Goal: Transaction & Acquisition: Purchase product/service

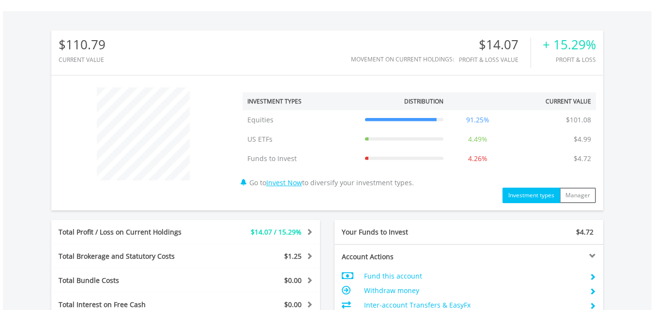
scroll to position [93, 184]
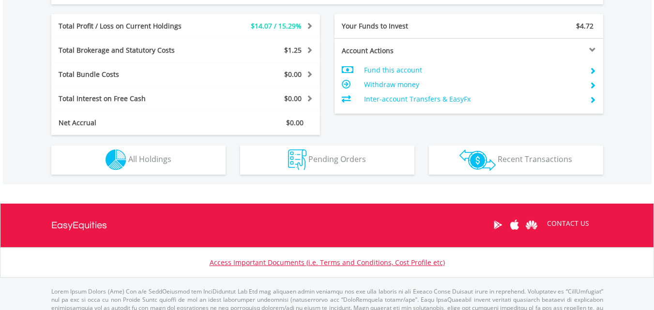
drag, startPoint x: 656, startPoint y: 121, endPoint x: 579, endPoint y: 273, distance: 169.8
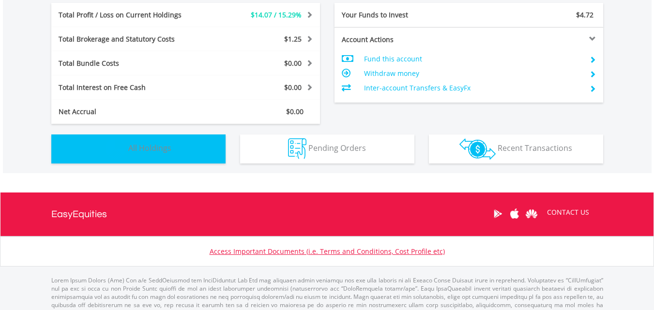
click at [164, 155] on button "Holdings All Holdings" at bounding box center [138, 148] width 174 height 29
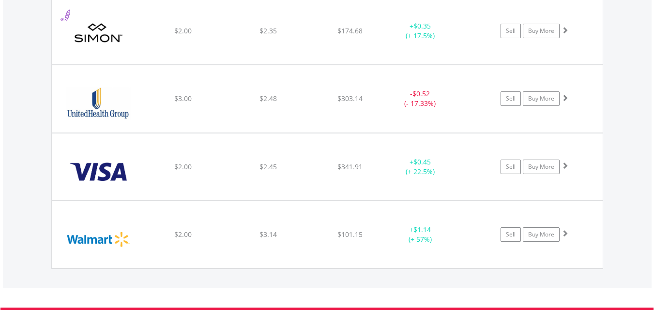
scroll to position [1881, 0]
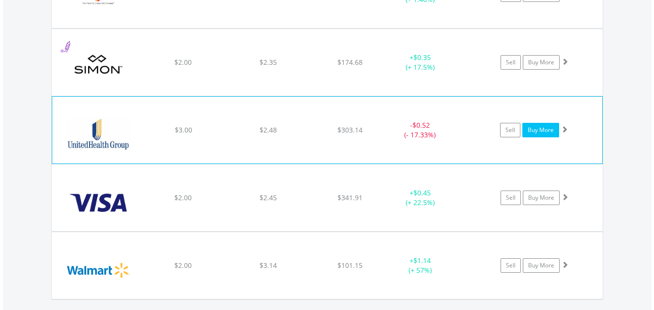
click at [542, 133] on link "Buy More" at bounding box center [540, 130] width 37 height 15
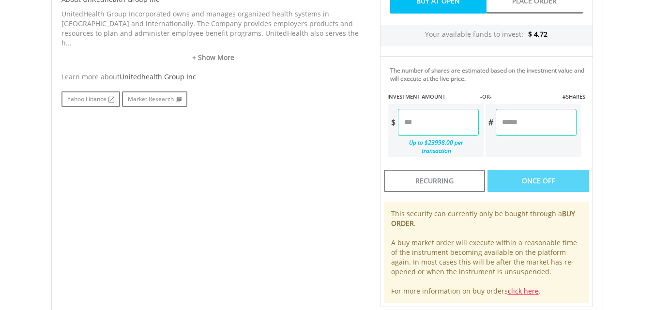
scroll to position [540, 0]
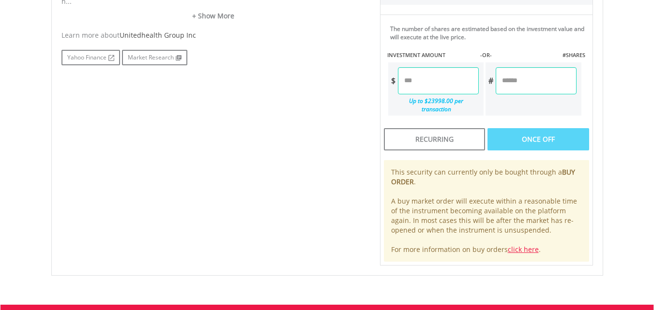
click at [424, 86] on input "number" at bounding box center [438, 80] width 81 height 27
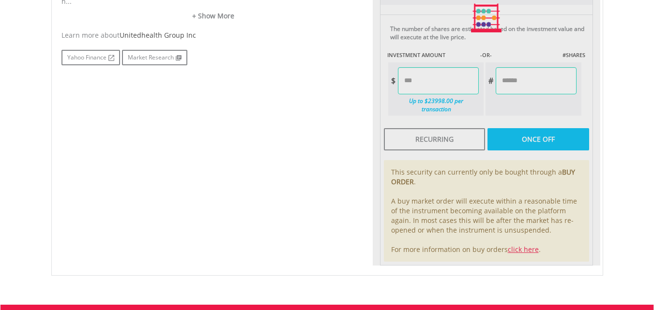
type input "****"
type input "******"
click at [538, 133] on div "Last Updated Price: 15-min. Delay* Price Update Cost: 0 Credits Market Closed S…" at bounding box center [485, 18] width 227 height 495
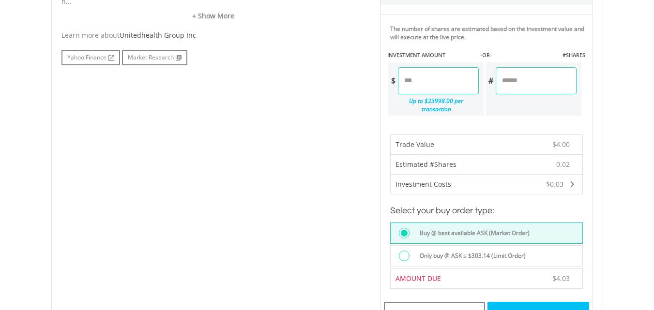
click at [538, 305] on div "Buy At Open" at bounding box center [537, 313] width 101 height 22
